Goal: Task Accomplishment & Management: Use online tool/utility

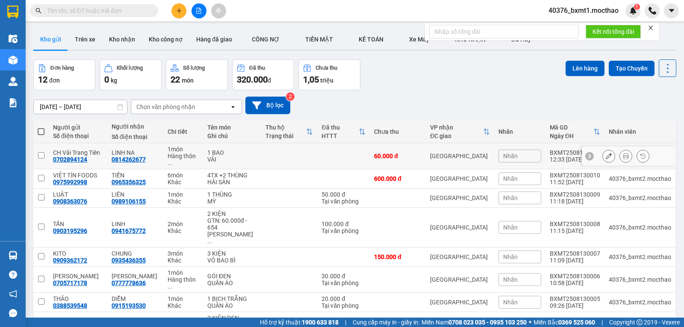
click at [606, 153] on icon at bounding box center [609, 156] width 6 height 6
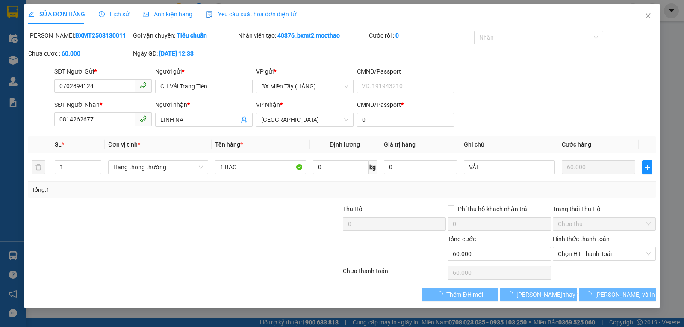
type input "0702894124"
type input "0814262677"
type input "0"
type input "60.000"
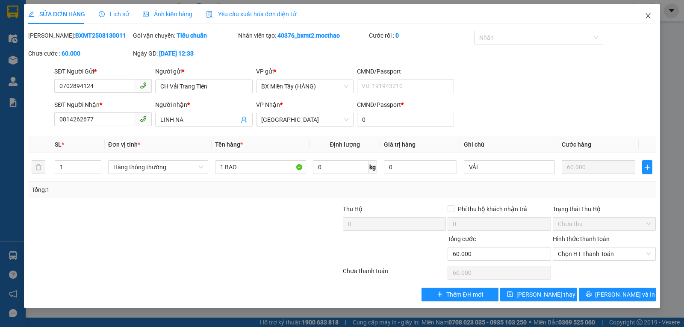
click at [649, 18] on icon "close" at bounding box center [648, 15] width 7 height 7
